Goal: Transaction & Acquisition: Purchase product/service

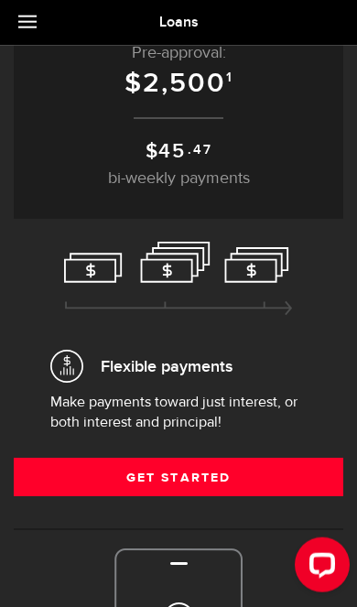
scroll to position [154, 0]
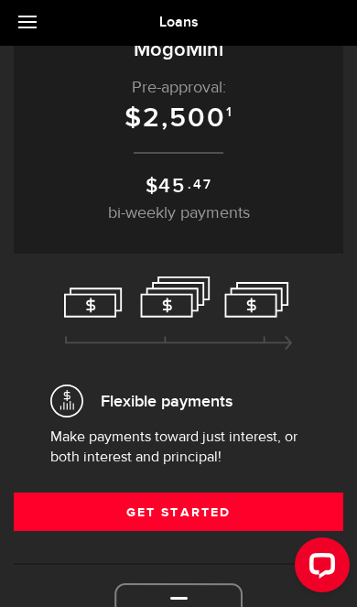
click at [284, 508] on link "Get Started" at bounding box center [178, 511] width 329 height 38
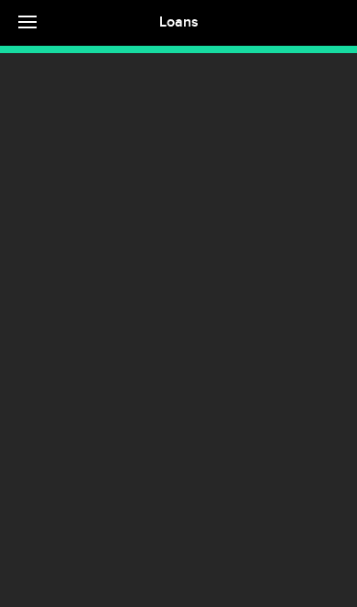
scroll to position [29, 0]
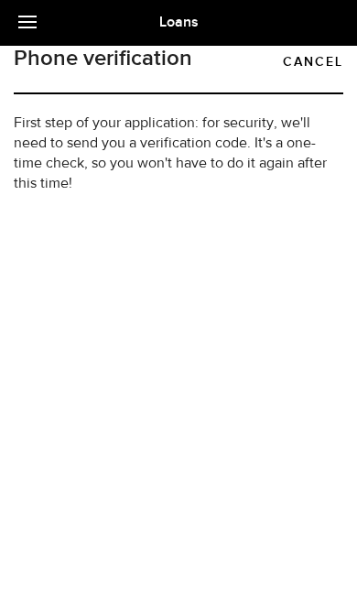
type input "(236) 332-2037"
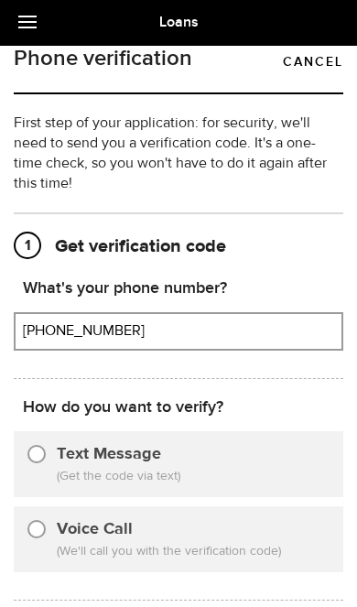
click at [283, 483] on span "(Get the code via text)" at bounding box center [193, 476] width 273 height 19
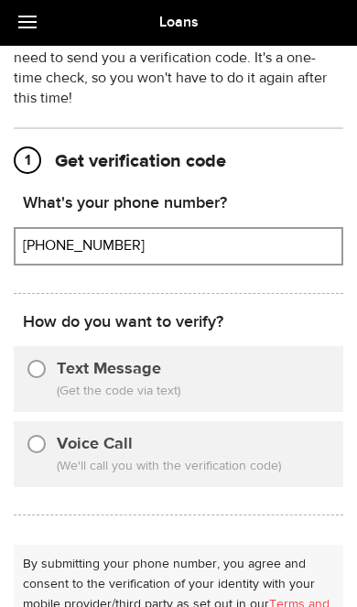
click at [40, 374] on input "Text Message" at bounding box center [36, 366] width 18 height 18
radio input "true"
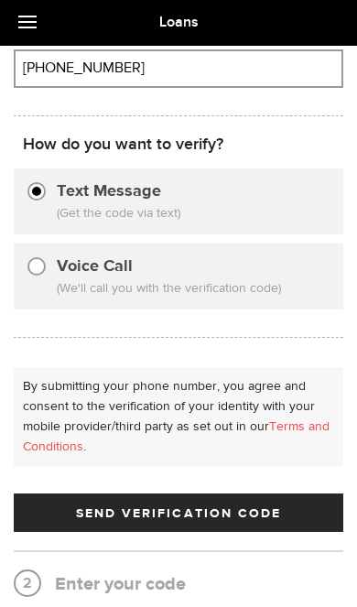
scroll to position [306, 0]
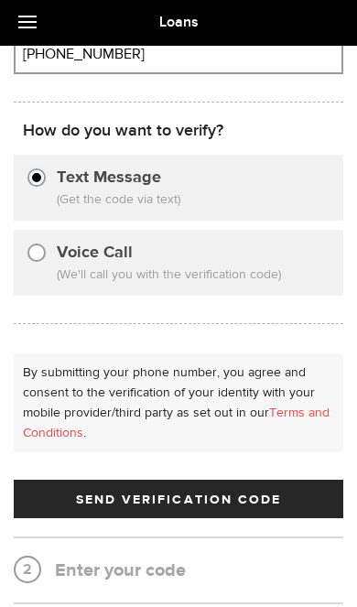
click at [300, 513] on button "Send Verification Code" at bounding box center [178, 498] width 329 height 38
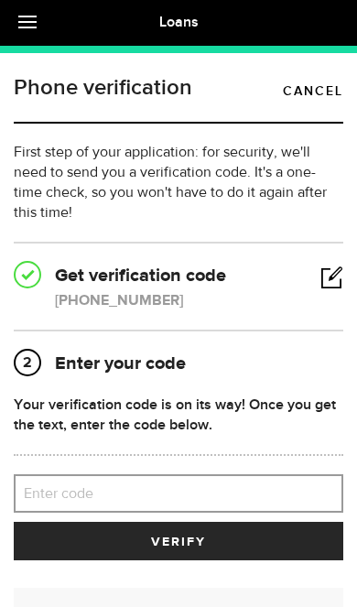
click at [282, 482] on label "Enter code" at bounding box center [178, 494] width 329 height 38
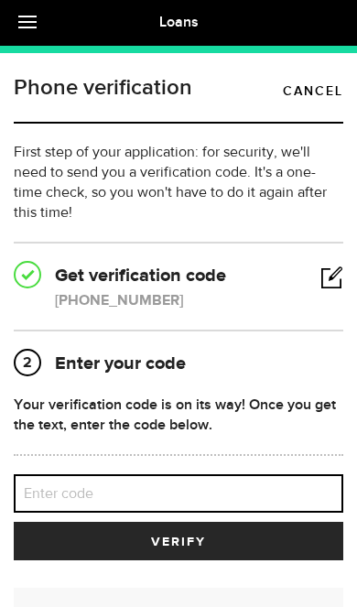
click at [282, 482] on input "Enter code" at bounding box center [178, 493] width 329 height 38
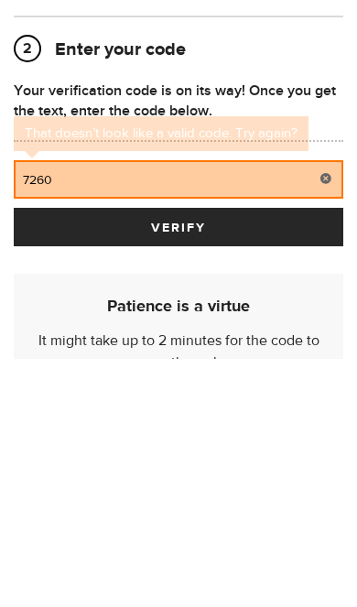
type input "72609"
click at [178, 456] on button "verify" at bounding box center [178, 475] width 329 height 38
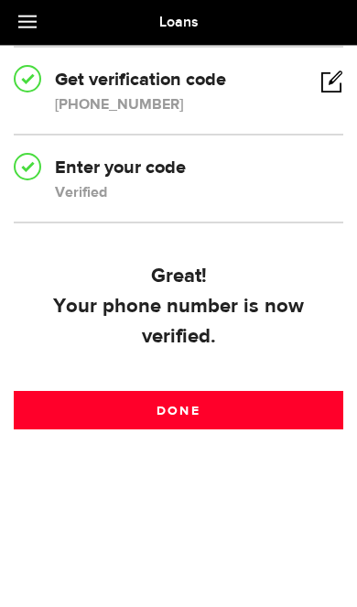
scroll to position [210, 0]
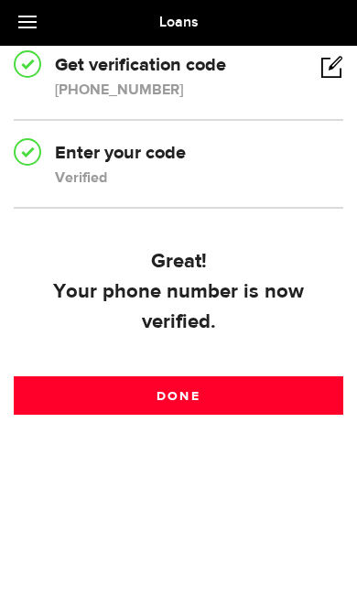
click at [296, 412] on link "Done" at bounding box center [178, 395] width 329 height 38
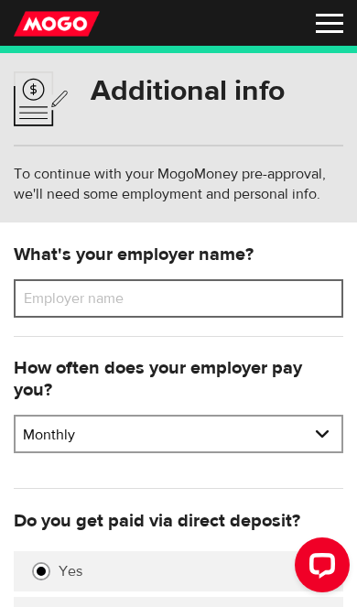
click at [309, 305] on input "Employer name" at bounding box center [178, 298] width 329 height 38
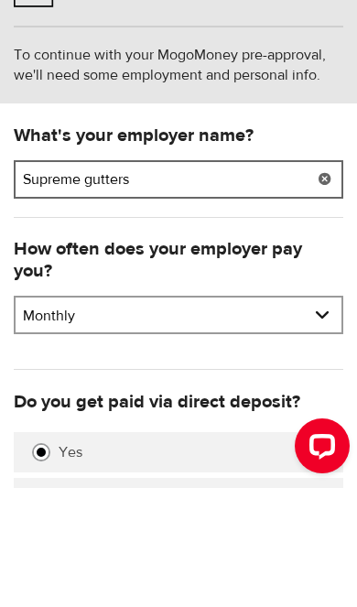
type input "Supreme gutters"
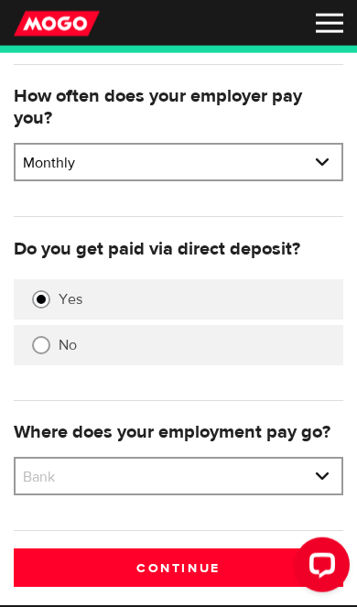
scroll to position [287, 0]
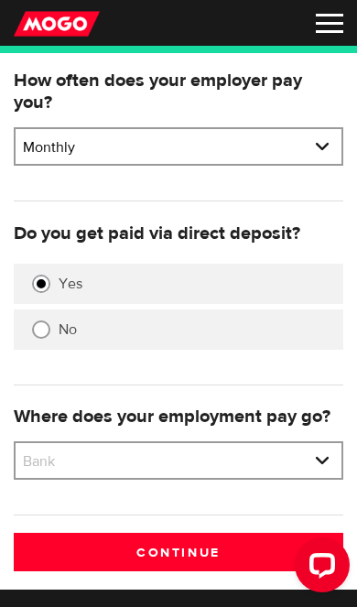
click at [316, 465] on select "Bank BMO / Bank of Montreal CIBC / Canadian Imperial Bank of Commerce CWB / Can…" at bounding box center [179, 462] width 326 height 38
click at [324, 468] on select "Bank BMO / Bank of Montreal CIBC / Canadian Imperial Bank of Commerce CWB / Can…" at bounding box center [179, 462] width 326 height 38
select select "9"
click at [306, 550] on input "Continue" at bounding box center [178, 551] width 329 height 38
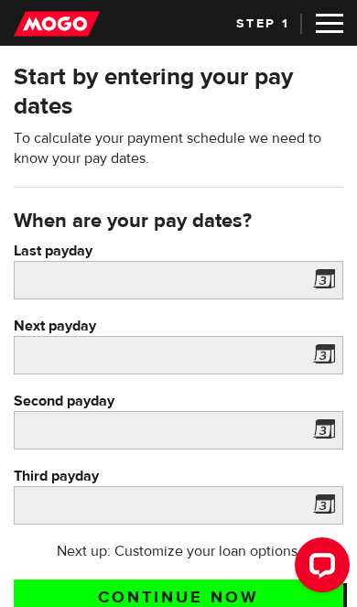
click at [323, 277] on span at bounding box center [320, 282] width 27 height 29
click at [330, 289] on span at bounding box center [320, 282] width 27 height 29
click at [321, 281] on span at bounding box center [320, 282] width 27 height 29
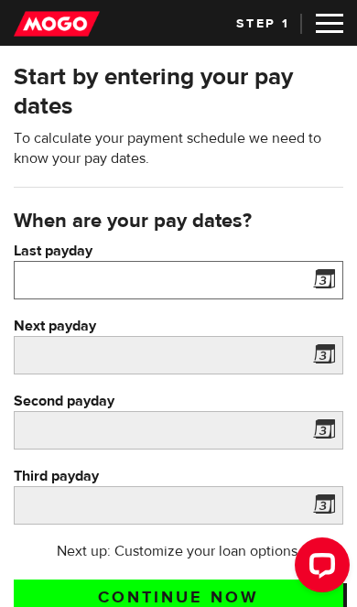
click at [262, 286] on input "Last payday" at bounding box center [178, 280] width 329 height 38
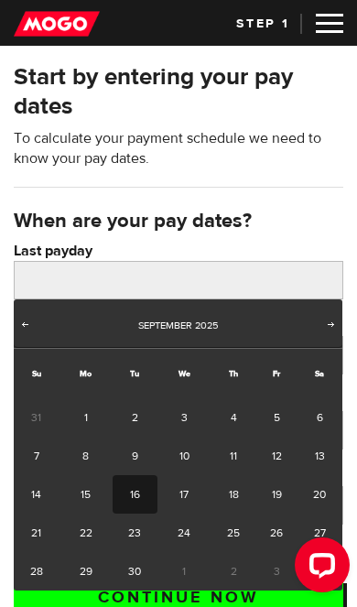
click at [194, 420] on link "3" at bounding box center [184, 417] width 54 height 38
type input "2025/09/03"
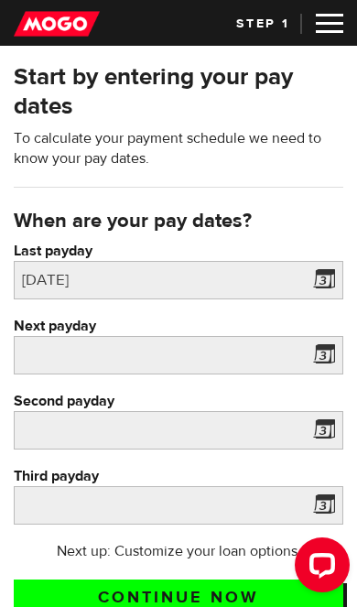
click at [320, 331] on label "Next payday" at bounding box center [178, 326] width 329 height 20
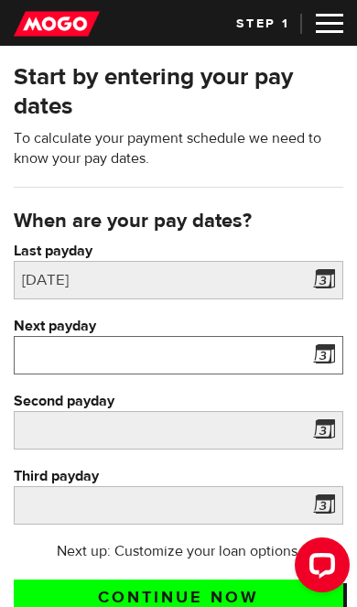
click at [320, 336] on input "Next payday" at bounding box center [178, 355] width 329 height 38
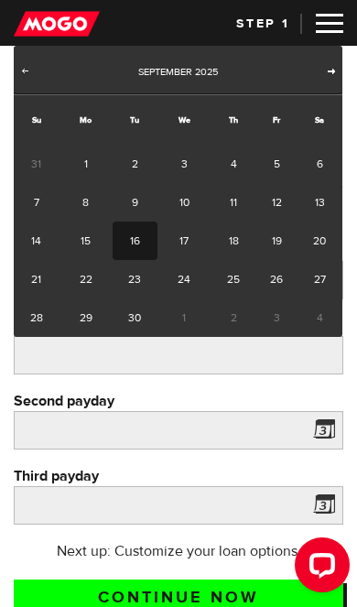
click at [327, 81] on link "Next" at bounding box center [331, 72] width 18 height 18
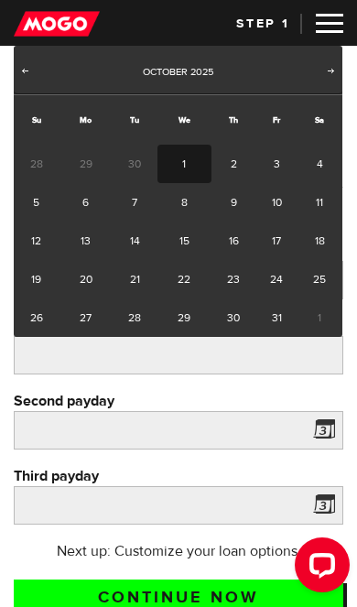
click at [188, 163] on link "1" at bounding box center [184, 164] width 54 height 38
type input "2025/10/01"
type input "2025/10/31"
type input "2025/11/30"
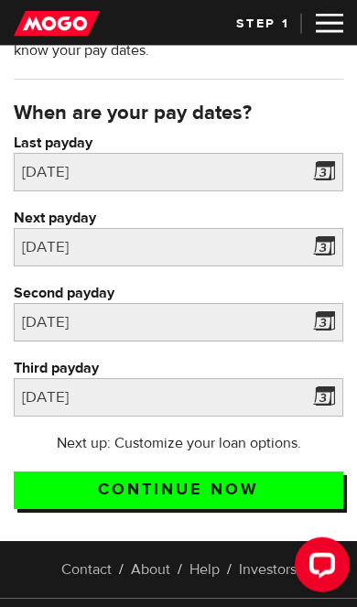
scroll to position [109, 0]
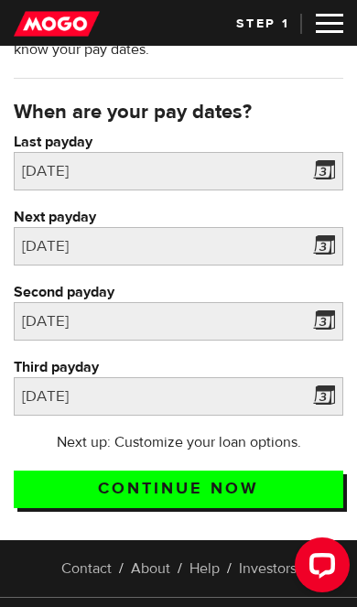
click at [309, 500] on input "Continue now" at bounding box center [178, 489] width 329 height 38
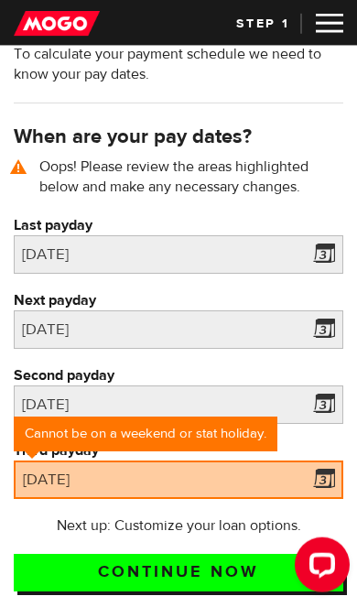
scroll to position [122, 0]
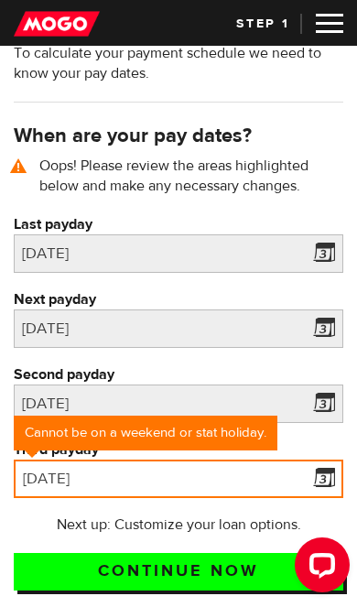
click at [329, 498] on div "[DATE]" at bounding box center [178, 478] width 329 height 38
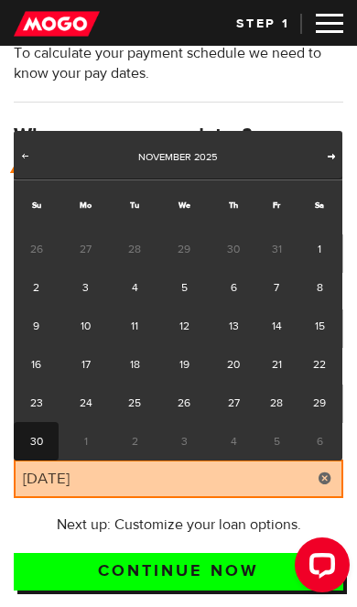
click at [326, 159] on span "Next" at bounding box center [331, 155] width 15 height 15
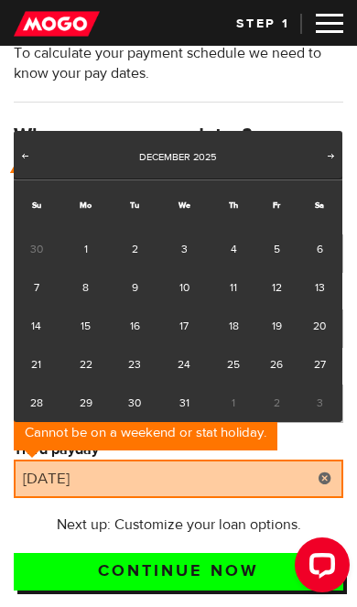
click at [100, 257] on link "1" at bounding box center [86, 249] width 54 height 38
type input "[DATE]"
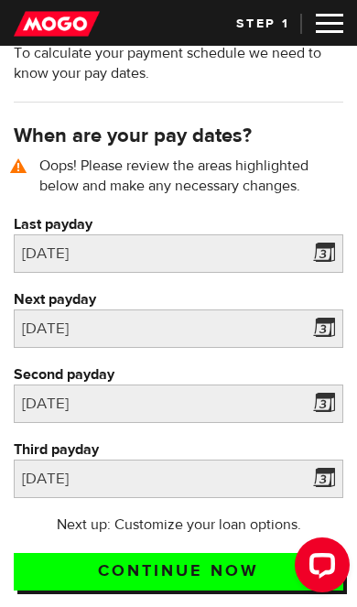
click at [284, 570] on input "Continue now" at bounding box center [178, 572] width 329 height 38
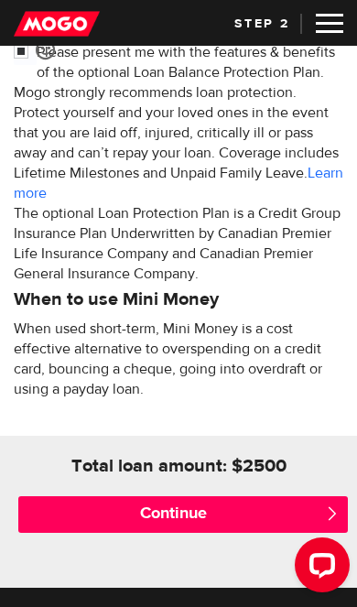
scroll to position [859, 0]
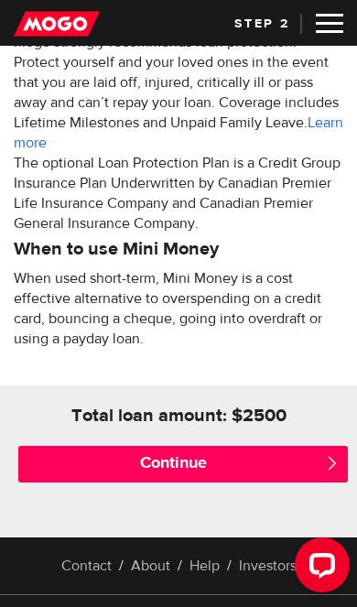
click at [295, 479] on input "Continue" at bounding box center [182, 464] width 329 height 37
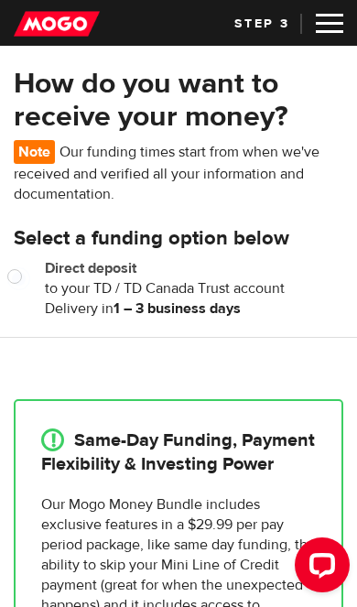
click at [300, 304] on span "Delivery in 1 – 3 business days" at bounding box center [194, 308] width 298 height 20
radio input "true"
click at [19, 280] on input "Direct deposit" at bounding box center [18, 278] width 23 height 23
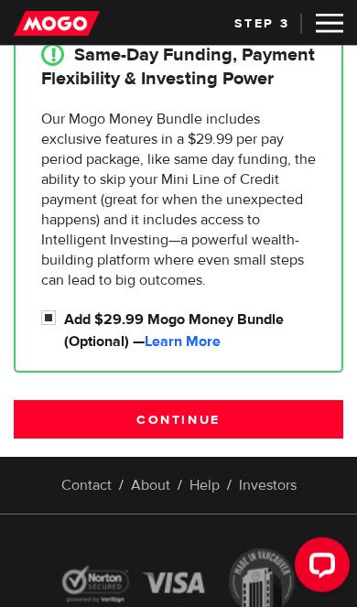
scroll to position [387, 0]
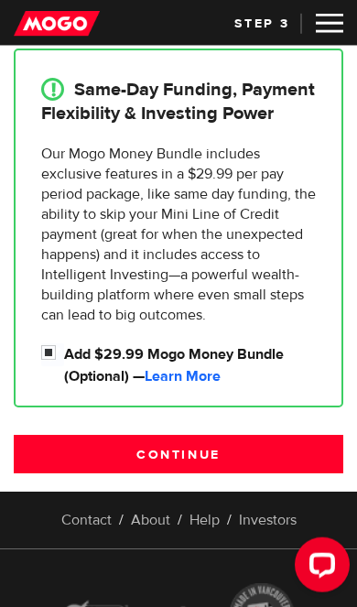
click at [45, 364] on input "Add $29.99 Mogo Money Bundle (Optional) — Learn More" at bounding box center [52, 354] width 23 height 23
checkbox input "false"
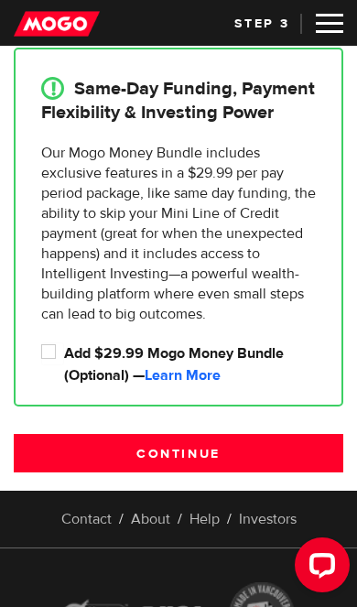
click at [270, 443] on input "Continue" at bounding box center [178, 453] width 329 height 38
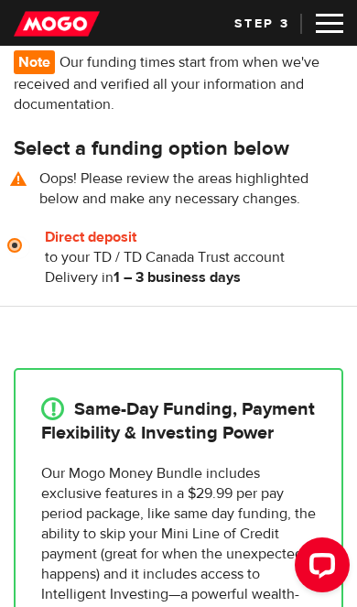
scroll to position [70, 0]
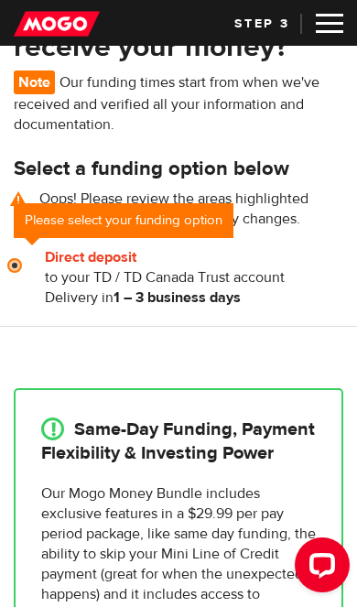
click at [310, 292] on span "Delivery in 1 – 3 business days" at bounding box center [194, 297] width 298 height 20
radio input "true"
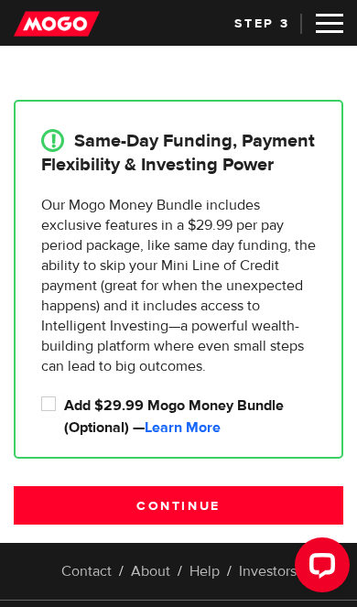
scroll to position [401, 0]
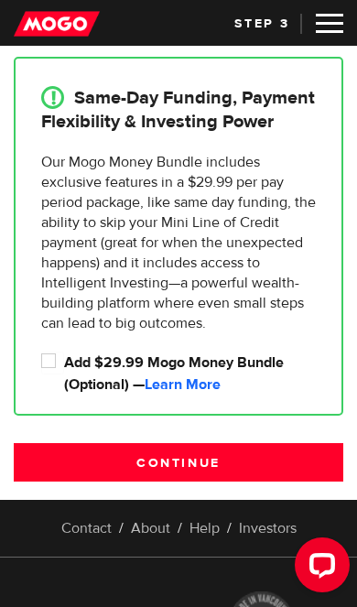
click at [48, 374] on input "Add $29.99 Mogo Money Bundle (Optional) — Learn More" at bounding box center [52, 362] width 23 height 23
checkbox input "true"
click at [283, 479] on input "Continue" at bounding box center [178, 462] width 329 height 38
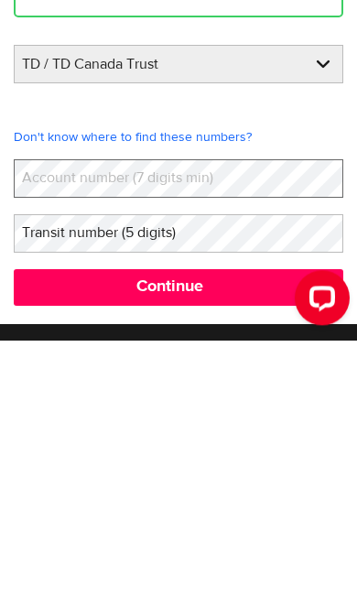
scroll to position [359, 0]
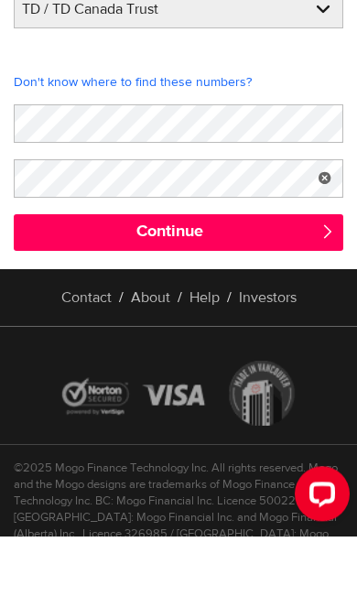
click at [307, 285] on input "Continue" at bounding box center [178, 303] width 329 height 37
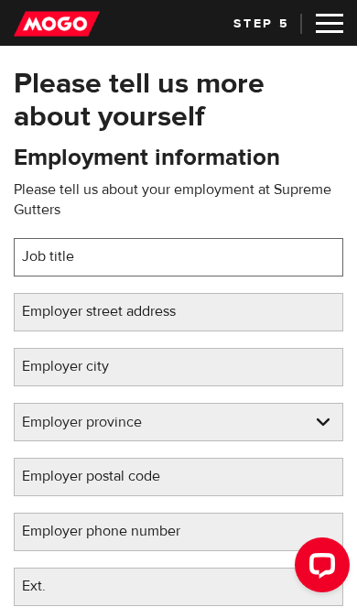
click at [326, 275] on input "Job title" at bounding box center [178, 257] width 329 height 38
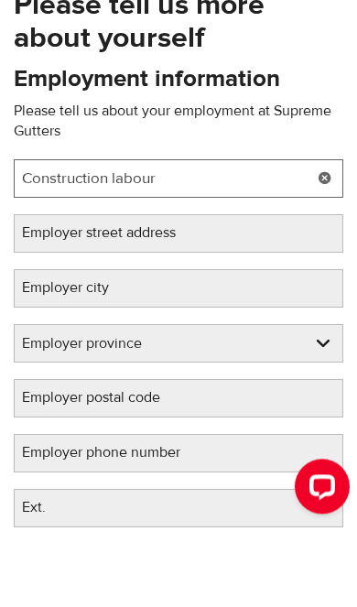
type input "Construction labour"
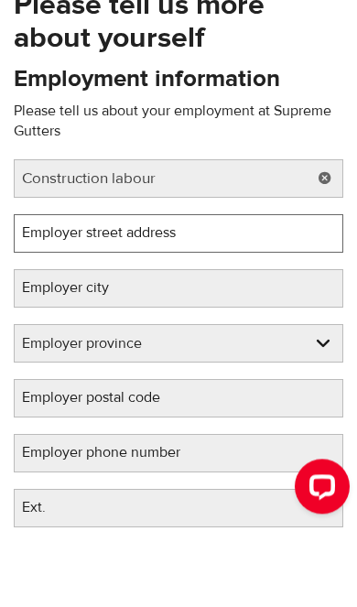
click at [301, 293] on input "Employer street address" at bounding box center [178, 312] width 329 height 38
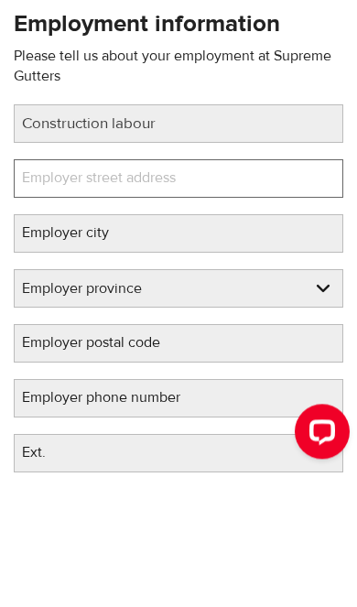
type input "3"
type input "4041 barefoot rd"
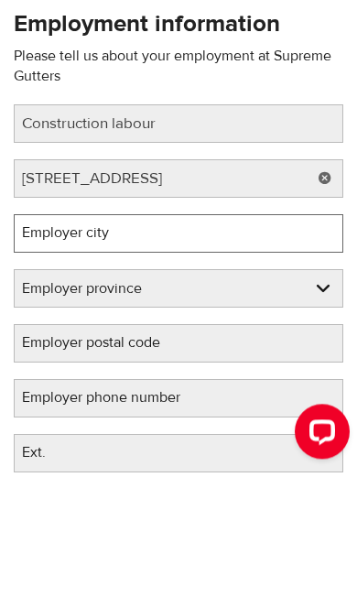
click at [294, 348] on input "Employer city" at bounding box center [178, 367] width 329 height 38
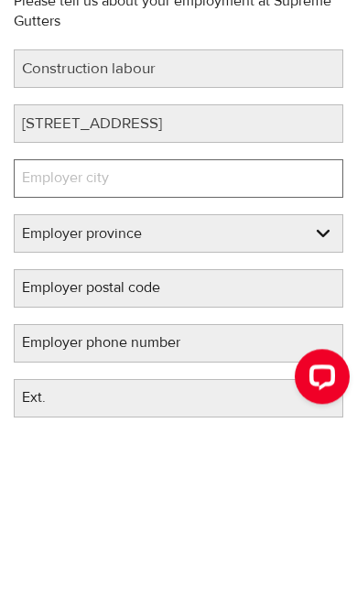
type input "Victoria"
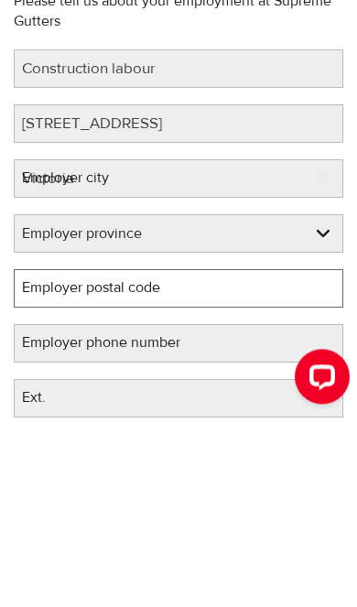
select select "BC"
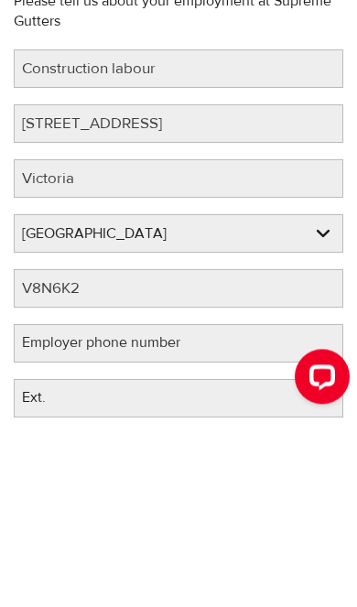
scroll to position [188, 0]
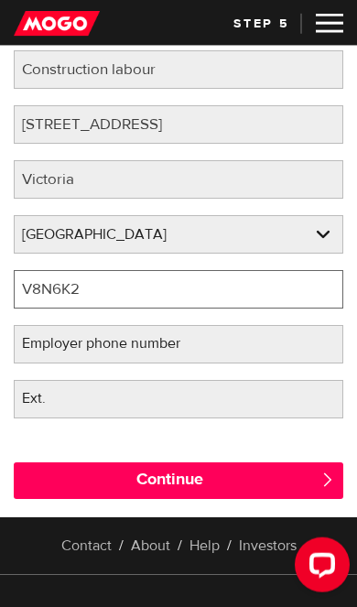
click at [319, 299] on div "V8N6K2" at bounding box center [178, 289] width 329 height 38
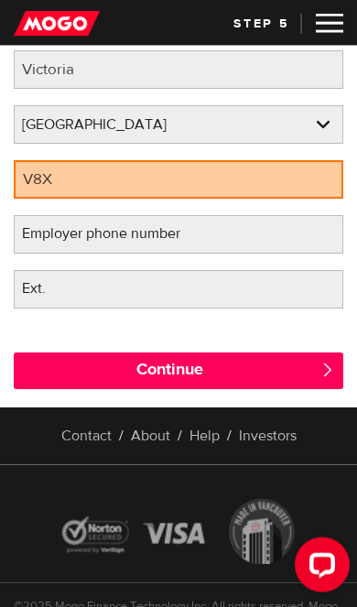
scroll to position [298, 0]
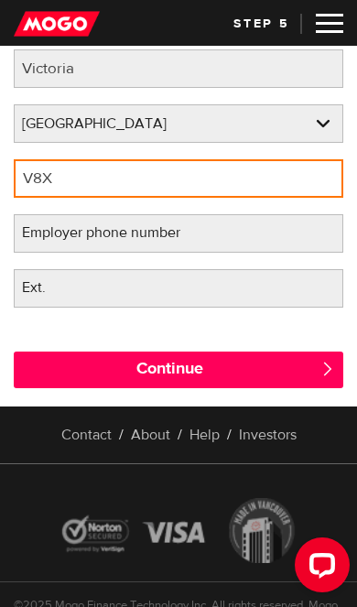
click at [238, 167] on input "V8X" at bounding box center [178, 178] width 329 height 38
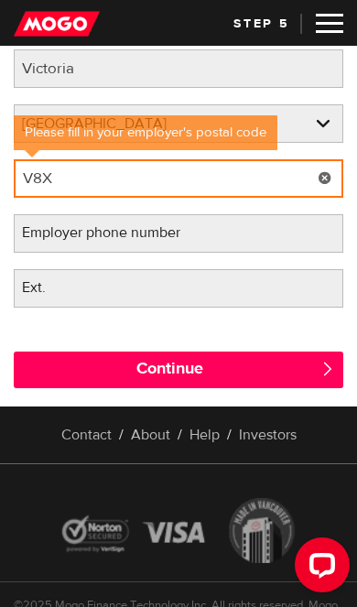
scroll to position [297, 0]
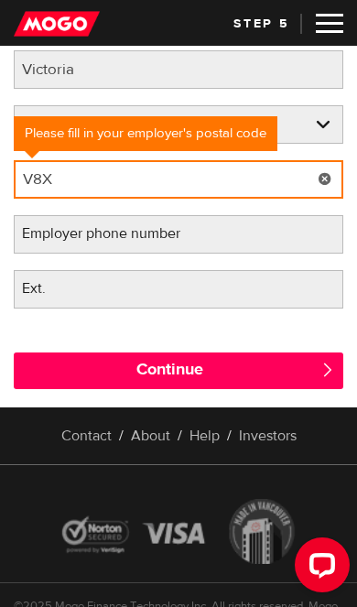
click at [267, 191] on input "V8X" at bounding box center [178, 179] width 329 height 38
type input "V8X2B8"
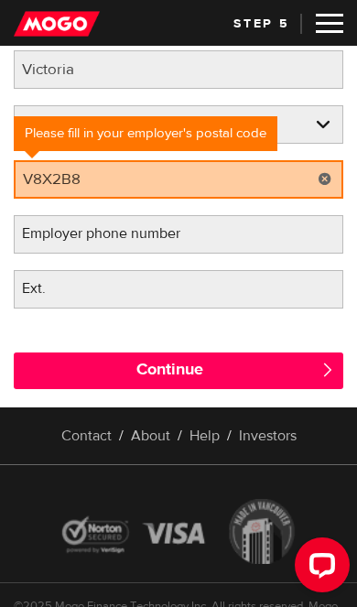
click at [328, 339] on div "Continue " at bounding box center [178, 366] width 357 height 82
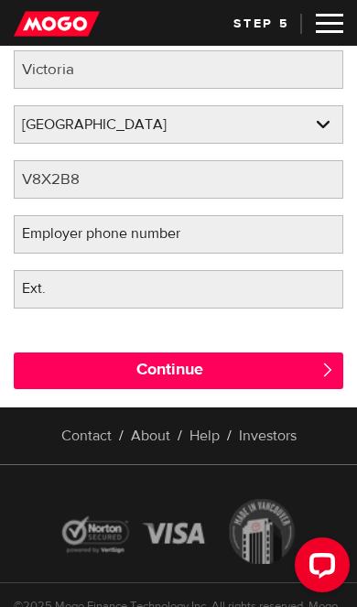
click at [308, 373] on input "Continue" at bounding box center [178, 370] width 329 height 37
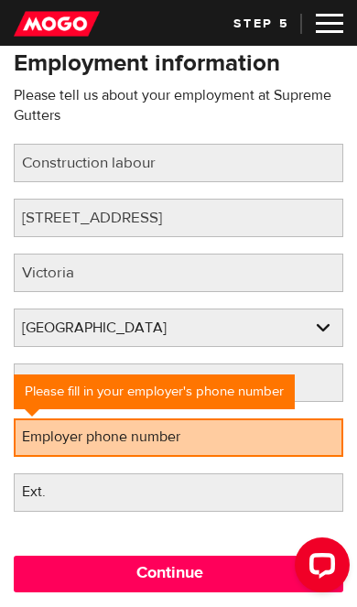
scroll to position [156, 0]
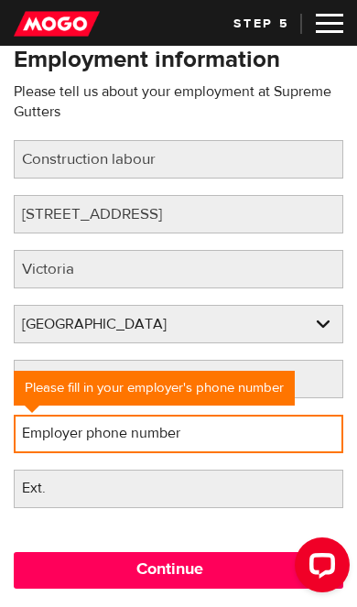
click at [283, 432] on input "Employer phone number" at bounding box center [178, 433] width 329 height 38
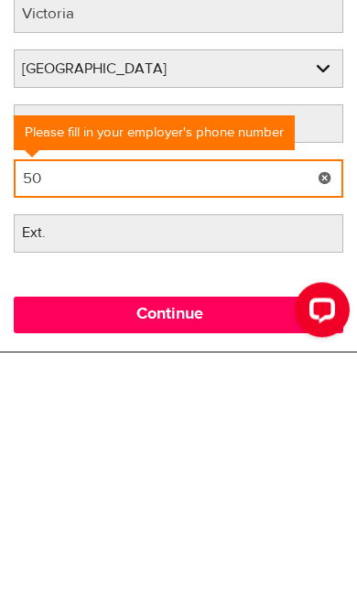
type input "5"
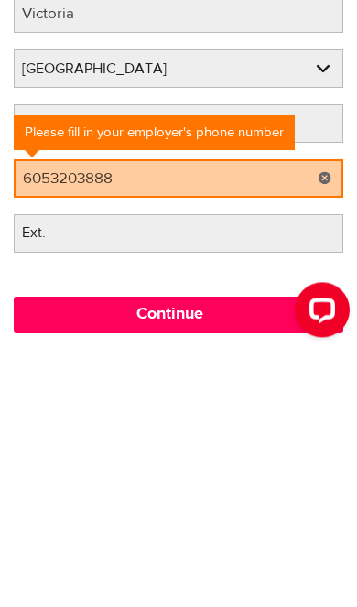
click at [313, 552] on input "Continue" at bounding box center [178, 570] width 329 height 37
type input "[PHONE_NUMBER]"
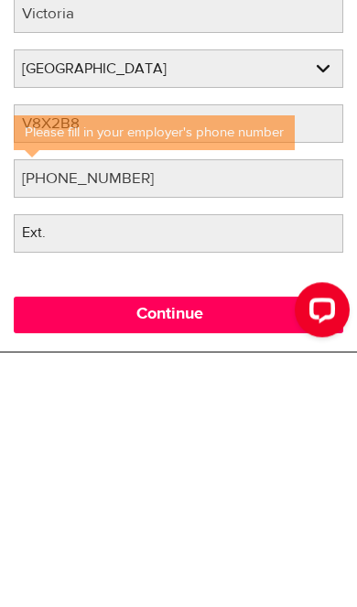
scroll to position [412, 0]
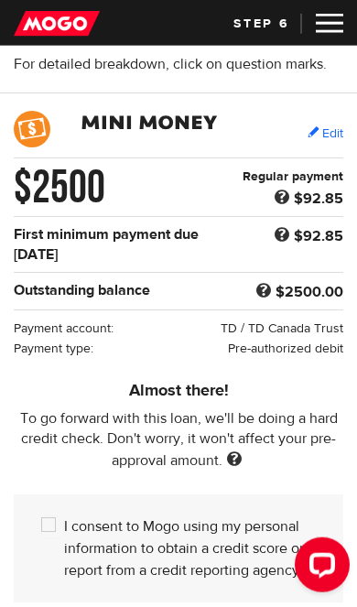
scroll to position [134, 0]
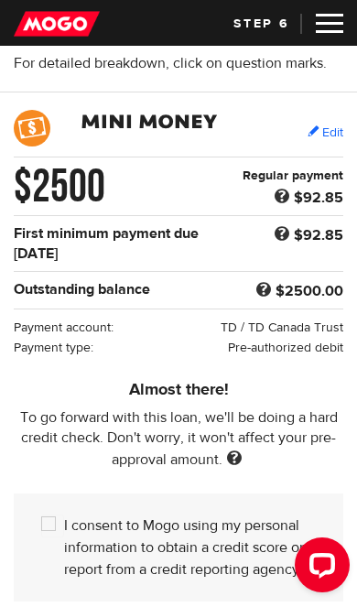
click at [280, 197] on span at bounding box center [282, 197] width 24 height 22
click at [277, 199] on span at bounding box center [282, 197] width 24 height 22
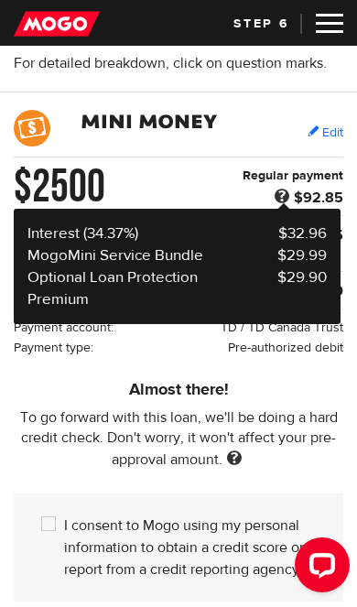
click at [266, 458] on p "To go forward with this loan, we'll be doing a hard credit check. Don't worry, …" at bounding box center [178, 438] width 329 height 62
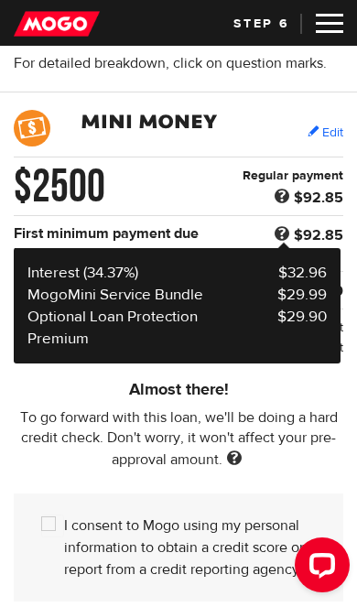
click at [288, 227] on span at bounding box center [282, 234] width 24 height 22
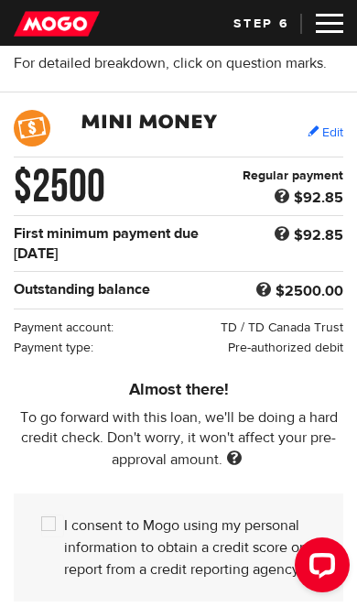
click at [292, 243] on span at bounding box center [282, 234] width 24 height 22
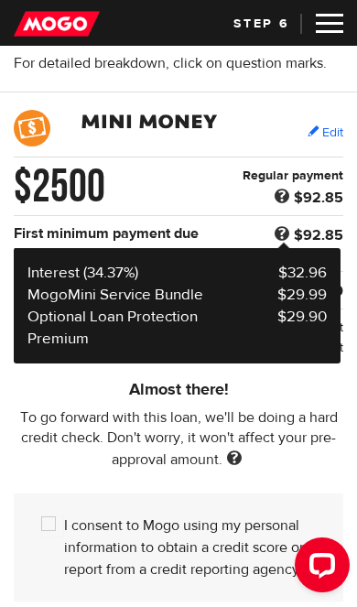
click at [280, 454] on p "To go forward with this loan, we'll be doing a hard credit check. Don't worry, …" at bounding box center [178, 438] width 329 height 62
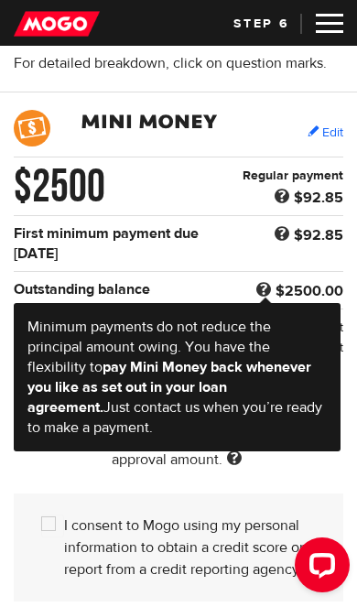
click at [271, 287] on span at bounding box center [264, 290] width 24 height 22
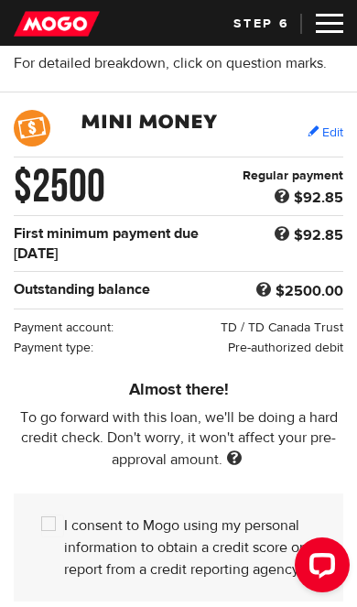
click at [270, 290] on span at bounding box center [264, 290] width 24 height 22
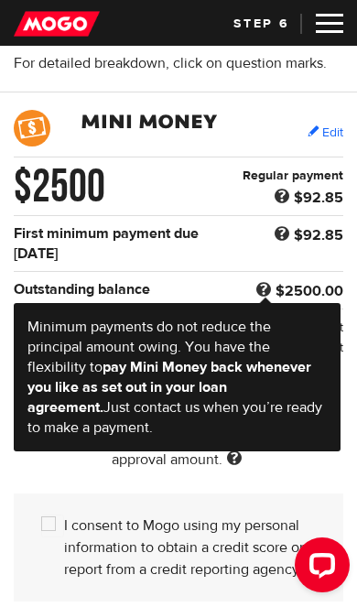
click at [307, 494] on fieldset "I consent to Mogo using my personal information to obtain a credit score or rep…" at bounding box center [178, 544] width 329 height 113
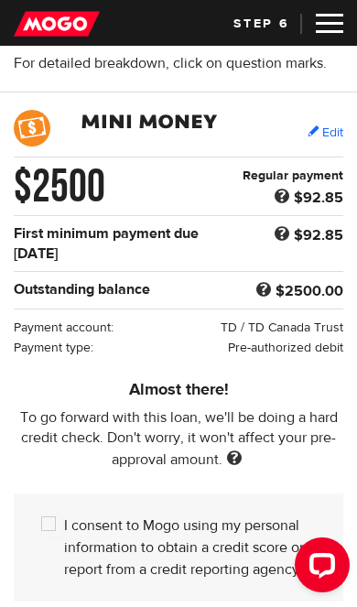
click at [231, 468] on span at bounding box center [234, 459] width 24 height 18
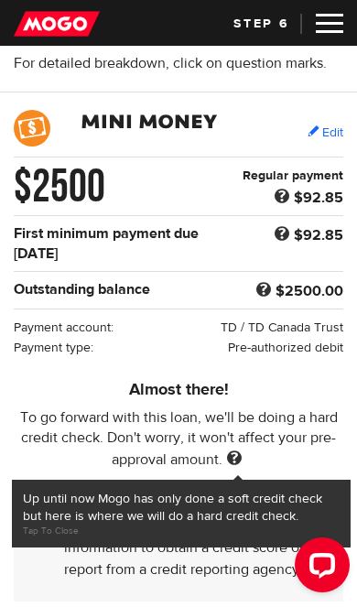
click at [328, 126] on link "Edit" at bounding box center [325, 132] width 36 height 17
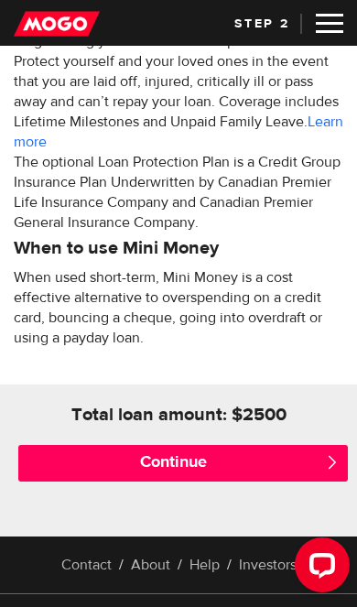
scroll to position [923, 0]
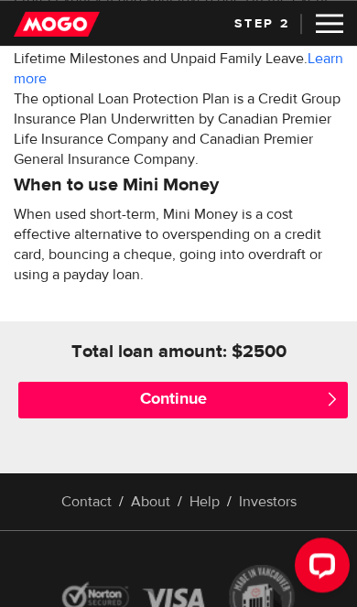
click at [302, 409] on input "Continue" at bounding box center [182, 400] width 329 height 37
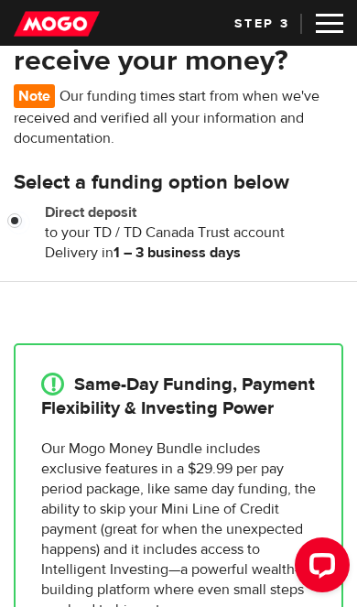
scroll to position [57, 0]
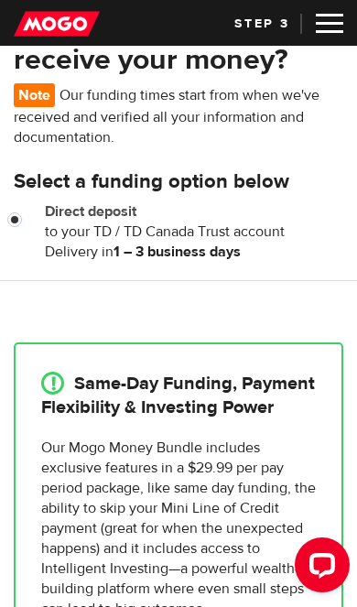
click at [305, 396] on div "Same-Day Funding, Payment Flexibility & Investing Power" at bounding box center [178, 395] width 274 height 48
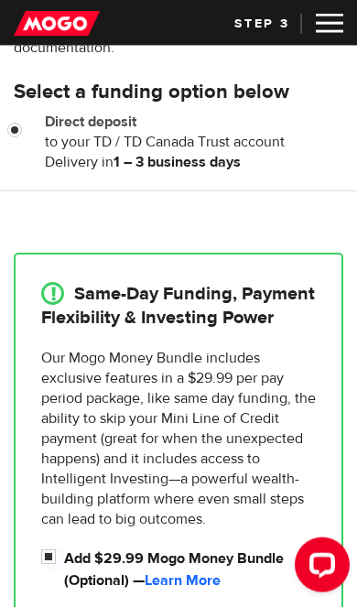
scroll to position [147, 0]
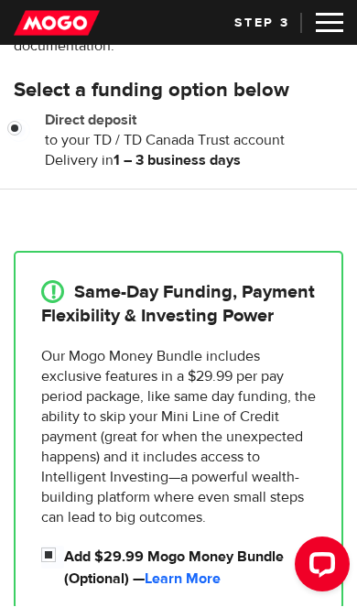
click at [44, 554] on input "Add $29.99 Mogo Money Bundle (Optional) — Learn More" at bounding box center [52, 557] width 23 height 23
checkbox input "false"
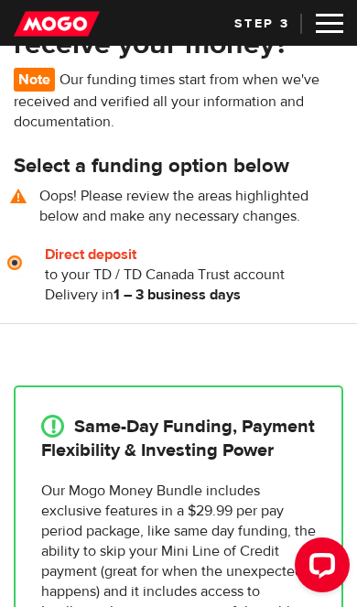
scroll to position [70, 0]
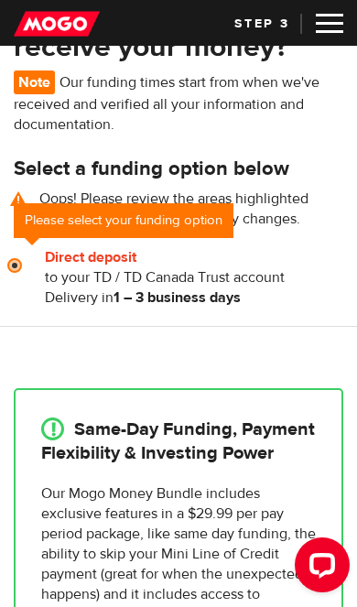
click at [319, 311] on div at bounding box center [178, 325] width 357 height 37
radio input "true"
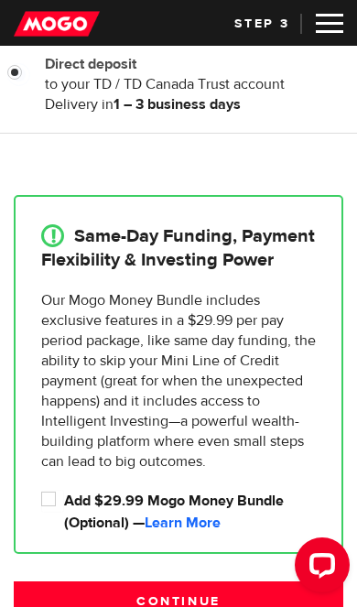
scroll to position [308, 0]
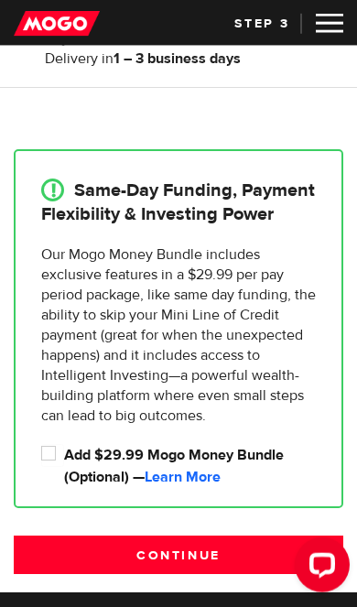
click at [52, 461] on input "Add $29.99 Mogo Money Bundle (Optional) — Learn More" at bounding box center [52, 455] width 23 height 23
checkbox input "true"
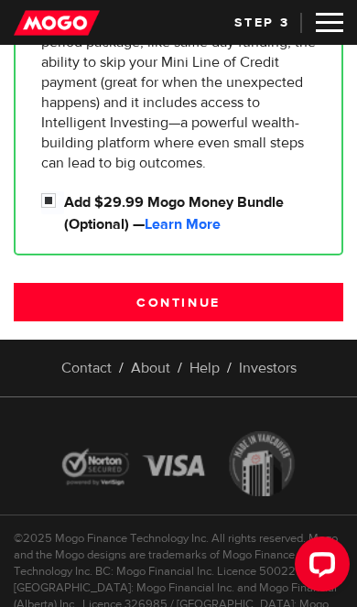
scroll to position [560, 0]
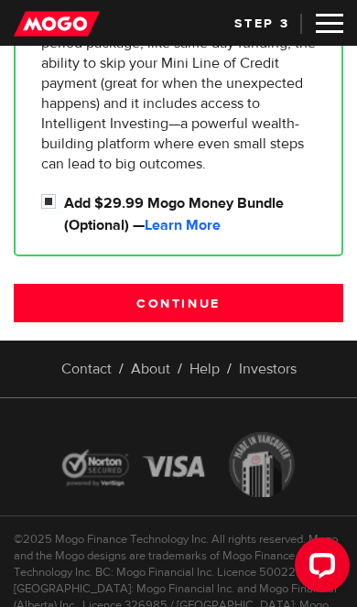
click at [298, 319] on input "Continue" at bounding box center [178, 303] width 329 height 38
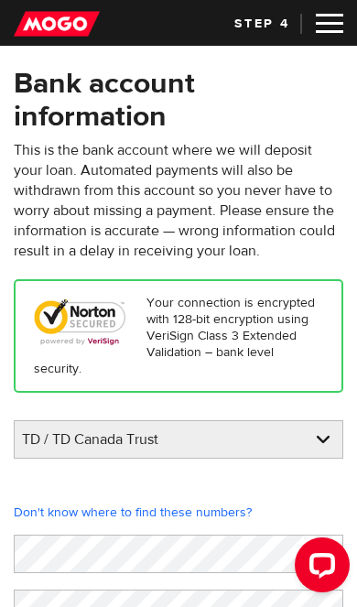
scroll to position [76, 0]
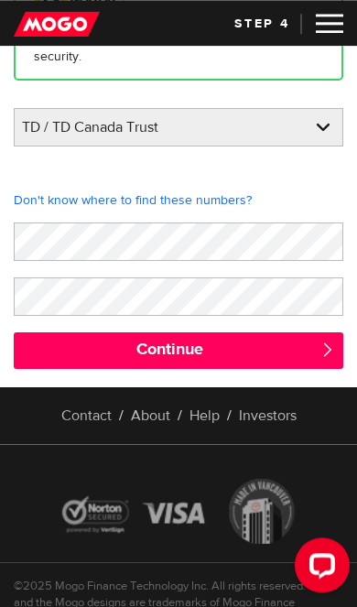
click at [296, 369] on input "Continue" at bounding box center [178, 350] width 329 height 37
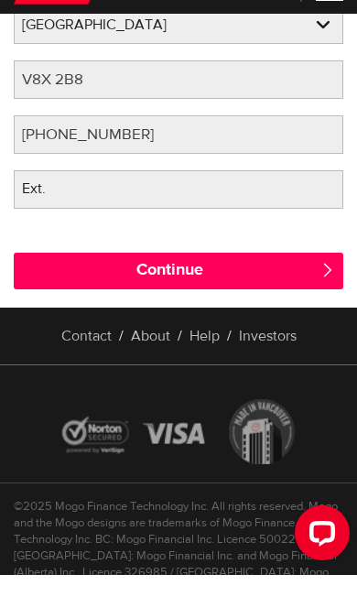
scroll to position [364, 0]
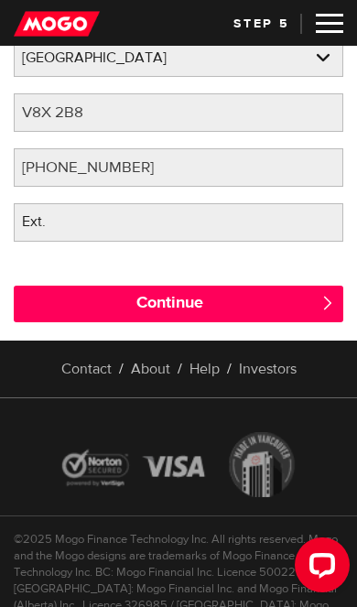
click at [302, 316] on input "Continue" at bounding box center [178, 303] width 329 height 37
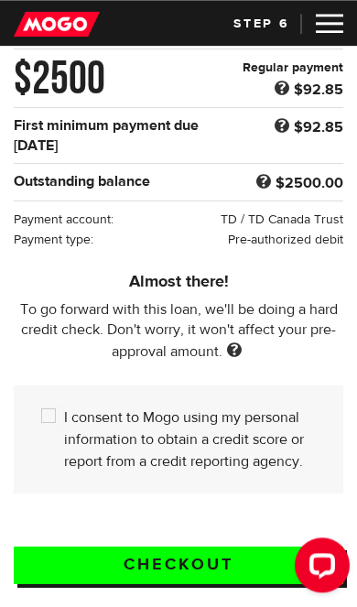
scroll to position [260, 0]
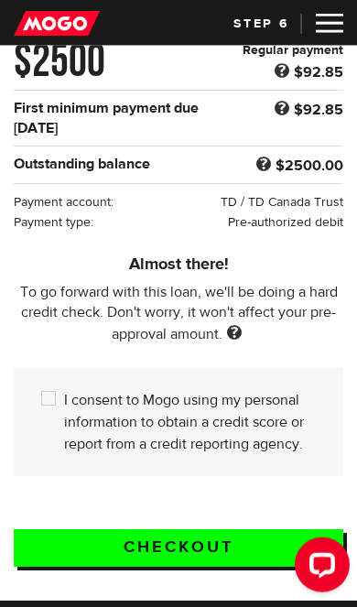
click at [296, 427] on label "I consent to Mogo using my personal information to obtain a credit score or rep…" at bounding box center [190, 422] width 252 height 66
click at [64, 412] on input "I consent to Mogo using my personal information to obtain a credit score or rep…" at bounding box center [52, 400] width 23 height 23
checkbox input "true"
click at [245, 333] on span at bounding box center [234, 334] width 24 height 18
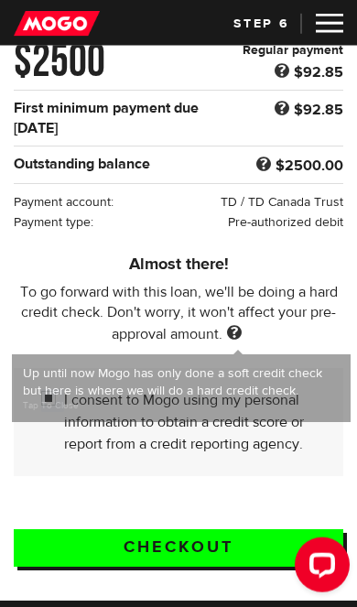
scroll to position [261, 0]
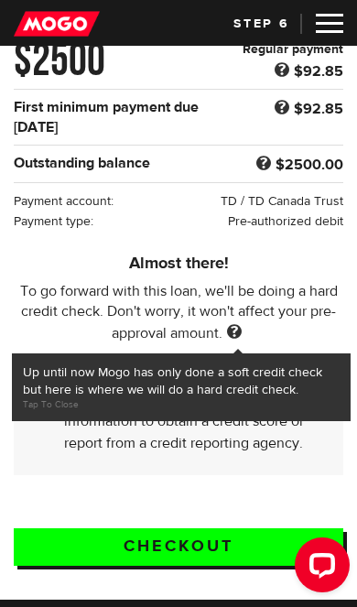
click at [321, 498] on div "Checkout" at bounding box center [178, 535] width 357 height 88
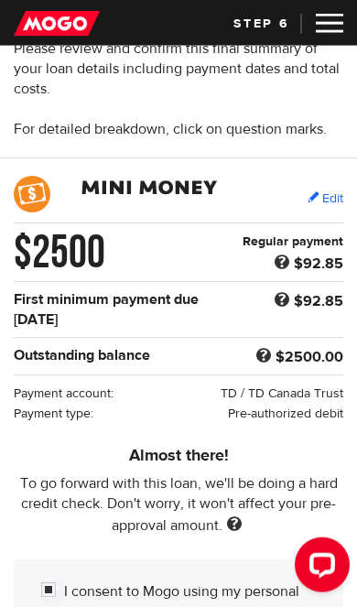
scroll to position [65, 0]
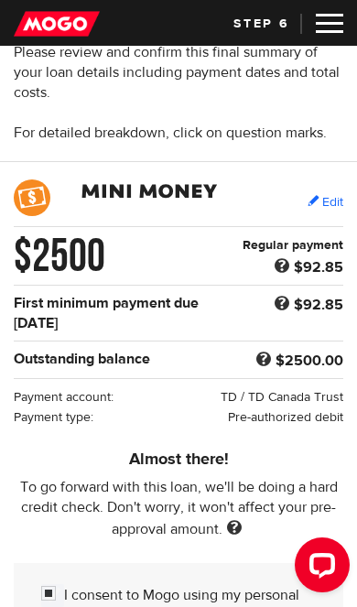
click at [331, 199] on link "Edit" at bounding box center [325, 201] width 36 height 17
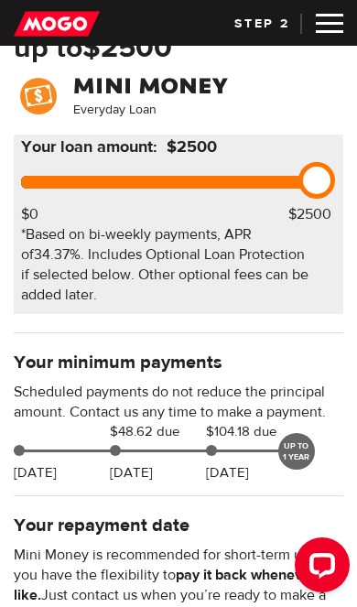
scroll to position [102, 0]
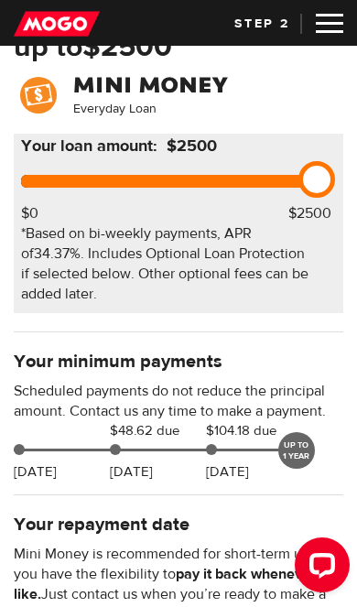
click at [295, 446] on div "UP TO 1 YEAR" at bounding box center [296, 450] width 37 height 37
click at [300, 460] on div "UP TO 1 YEAR" at bounding box center [296, 450] width 37 height 37
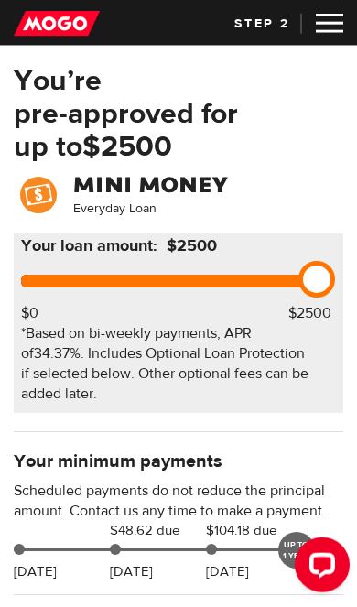
scroll to position [0, 0]
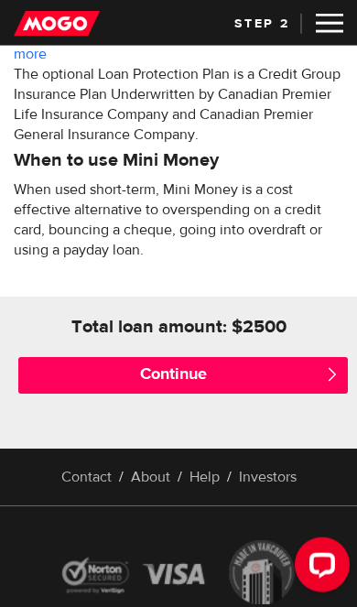
click at [284, 382] on input "Continue" at bounding box center [182, 375] width 329 height 37
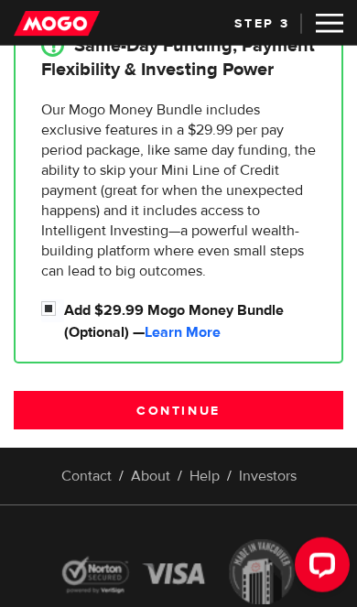
scroll to position [395, 0]
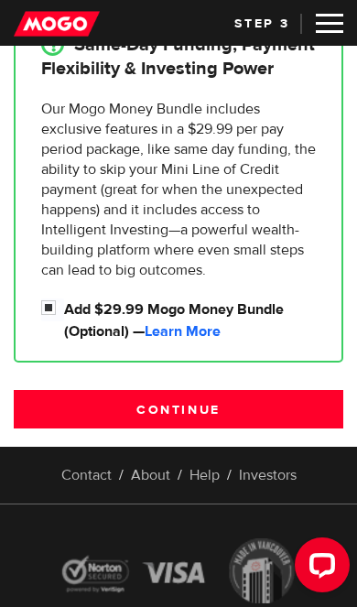
click at [276, 421] on input "Continue" at bounding box center [178, 409] width 329 height 38
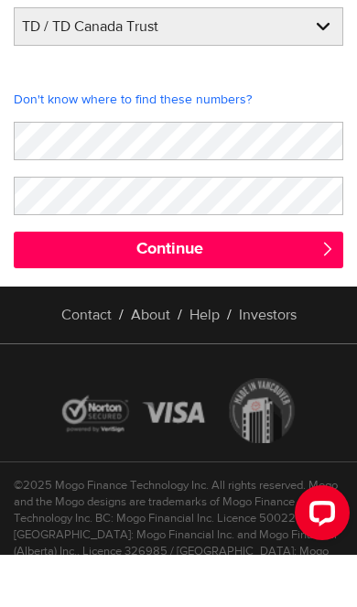
scroll to position [359, 0]
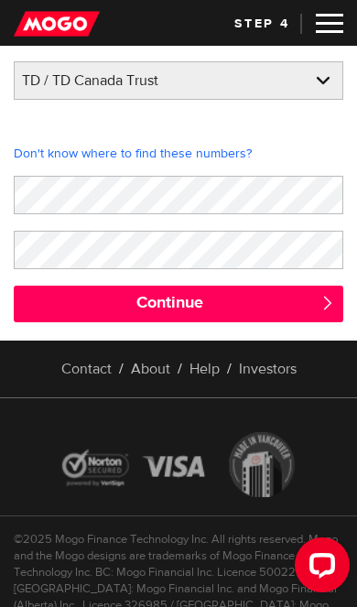
click at [271, 321] on input "Continue" at bounding box center [178, 303] width 329 height 37
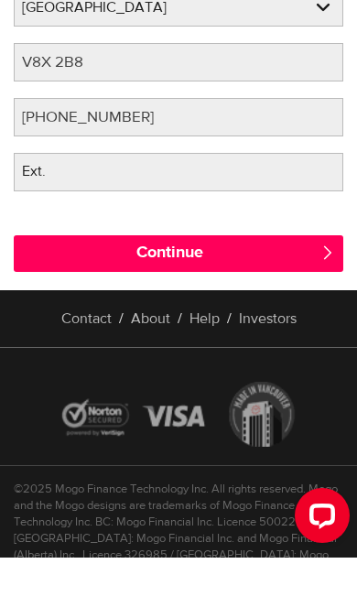
scroll to position [364, 0]
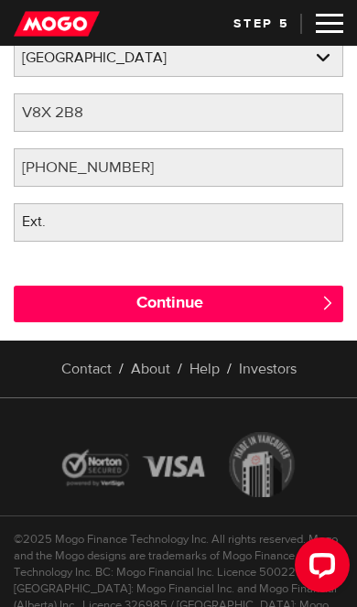
click at [286, 320] on input "Continue" at bounding box center [178, 303] width 329 height 37
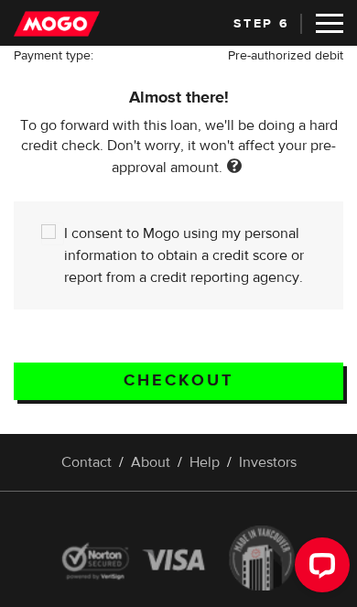
click at [272, 414] on form "$2500 Edit $2500 Regular payment $92.85 First minimum payment due [DATE] $92.85…" at bounding box center [178, 107] width 357 height 652
click at [281, 288] on label "I consent to Mogo using my personal information to obtain a credit score or rep…" at bounding box center [190, 255] width 252 height 66
click at [64, 245] on input "I consent to Mogo using my personal information to obtain a credit score or rep…" at bounding box center [52, 233] width 23 height 23
checkbox input "true"
click at [271, 355] on div "Checkout" at bounding box center [178, 370] width 357 height 88
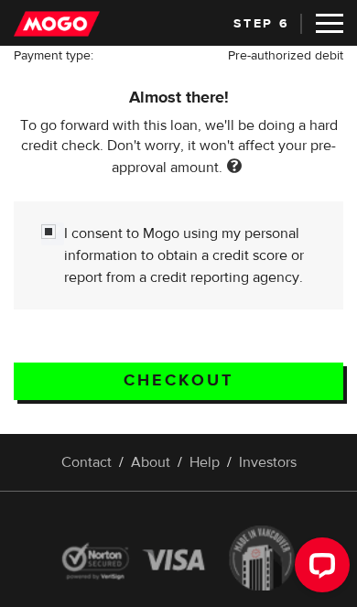
click at [255, 398] on input "Checkout" at bounding box center [178, 381] width 329 height 38
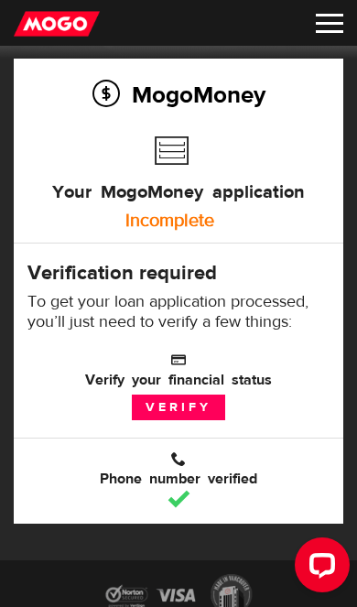
scroll to position [68, 0]
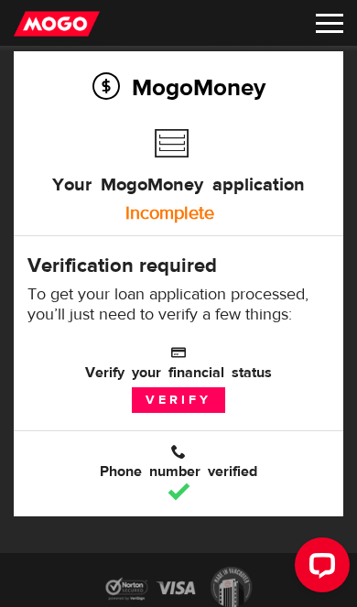
click at [222, 411] on link "Verify" at bounding box center [178, 400] width 93 height 26
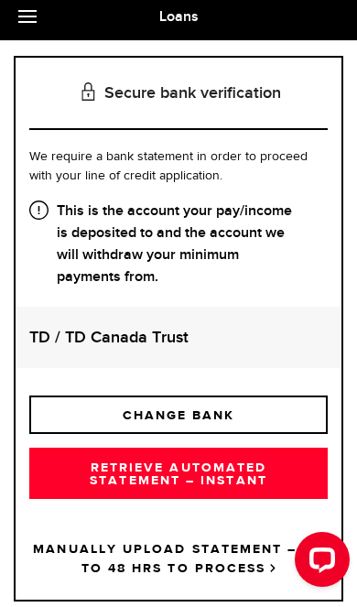
scroll to position [210, 0]
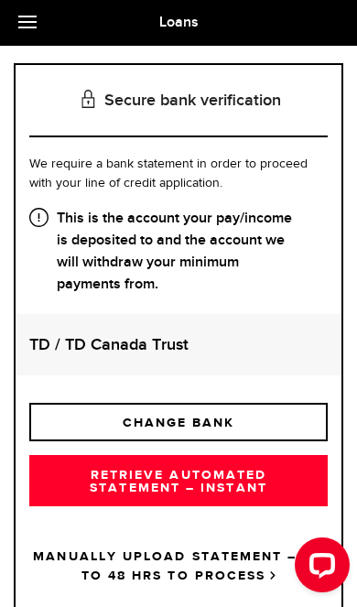
click at [279, 499] on link "RETRIEVE AUTOMATED STATEMENT – INSTANT" at bounding box center [178, 480] width 298 height 51
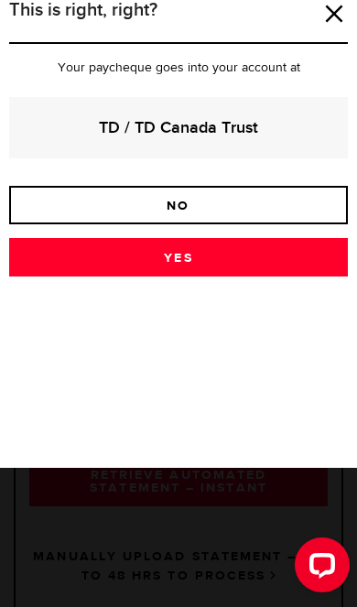
click at [307, 261] on link "Yes" at bounding box center [178, 257] width 339 height 38
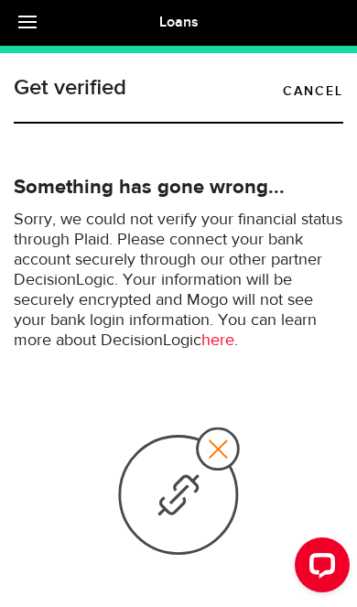
click at [315, 97] on link "Cancel" at bounding box center [313, 92] width 60 height 22
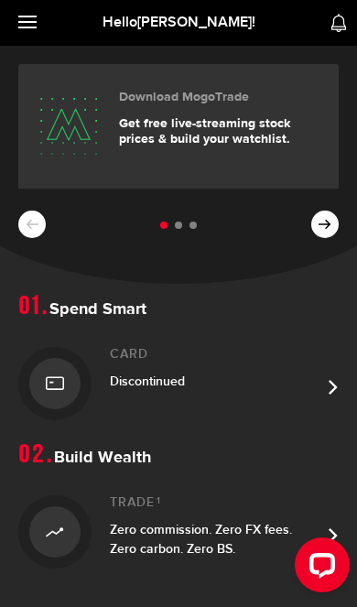
click at [302, 414] on div "Card Discontinued" at bounding box center [215, 383] width 210 height 73
click at [37, 24] on link at bounding box center [32, 23] width 64 height 46
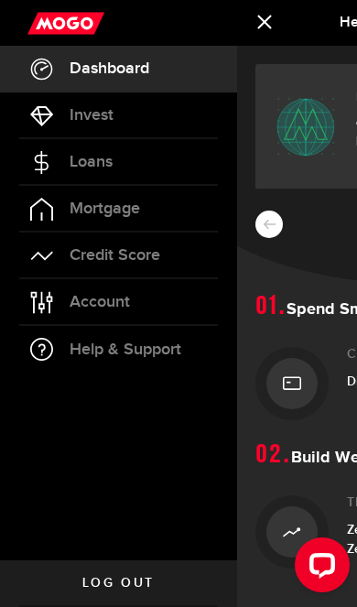
click at [126, 176] on link "Loans" at bounding box center [118, 162] width 237 height 46
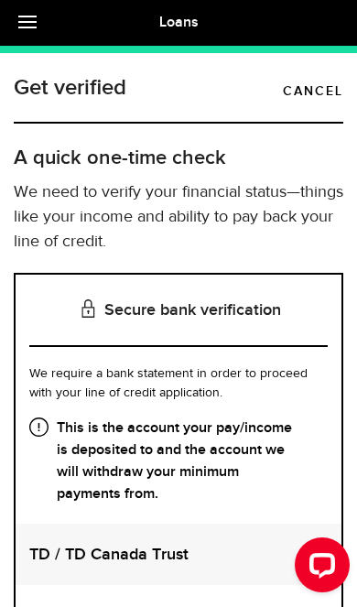
click at [48, 432] on strong "This is the account your pay/income is deposited to and the account we will wit…" at bounding box center [178, 461] width 298 height 88
